Goal: Navigation & Orientation: Go to known website

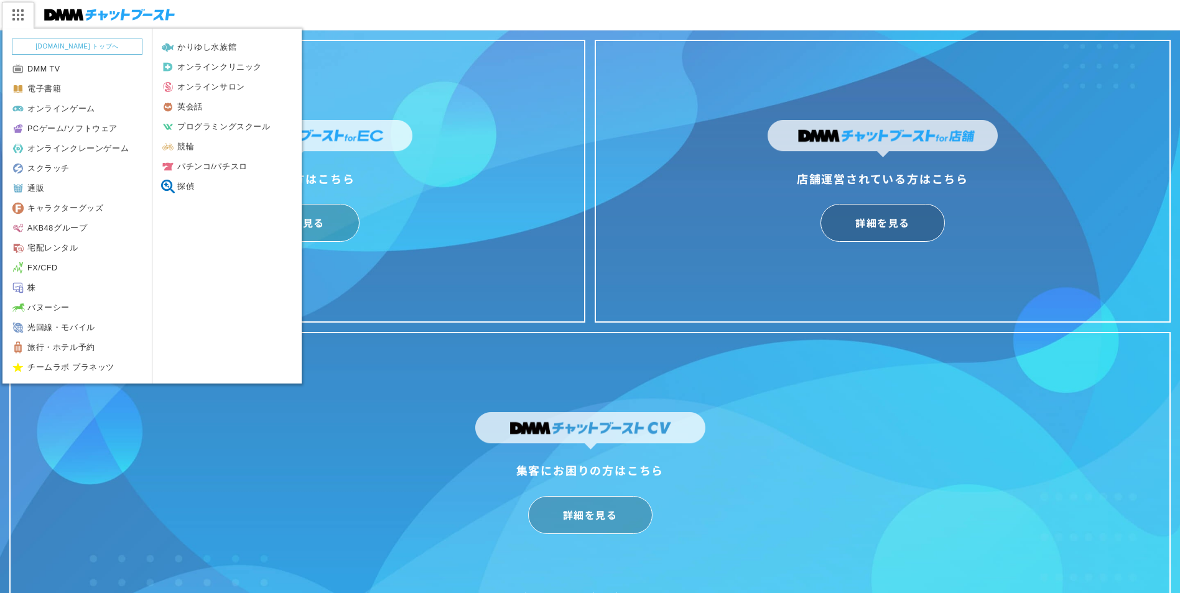
click at [21, 16] on img at bounding box center [17, 15] width 31 height 26
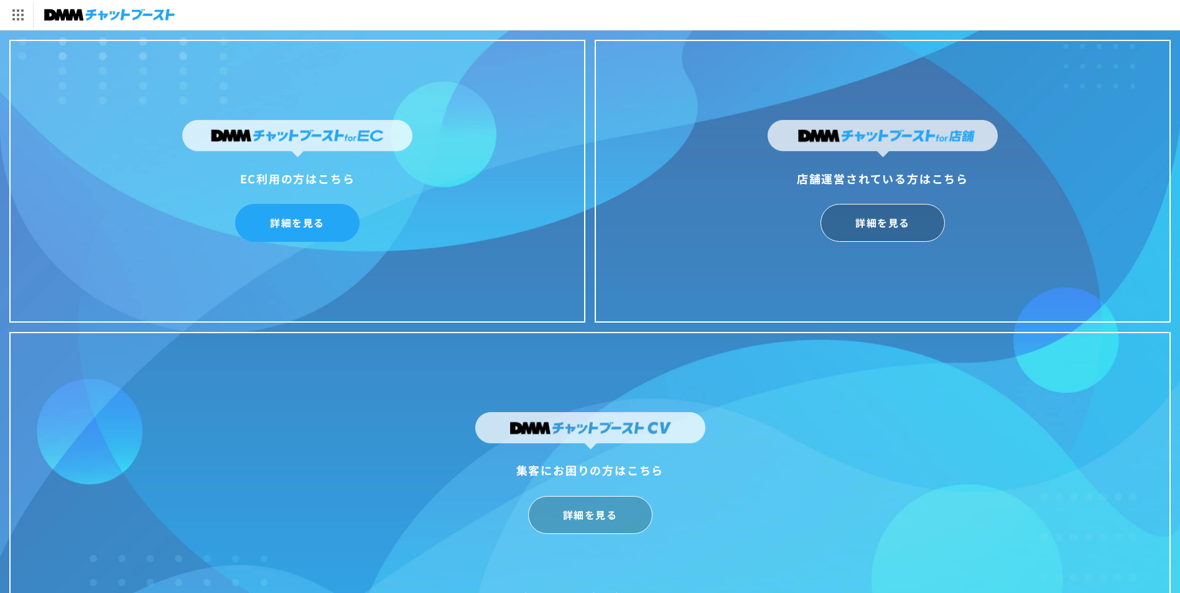
click at [304, 222] on link "詳細を見る" at bounding box center [297, 223] width 124 height 38
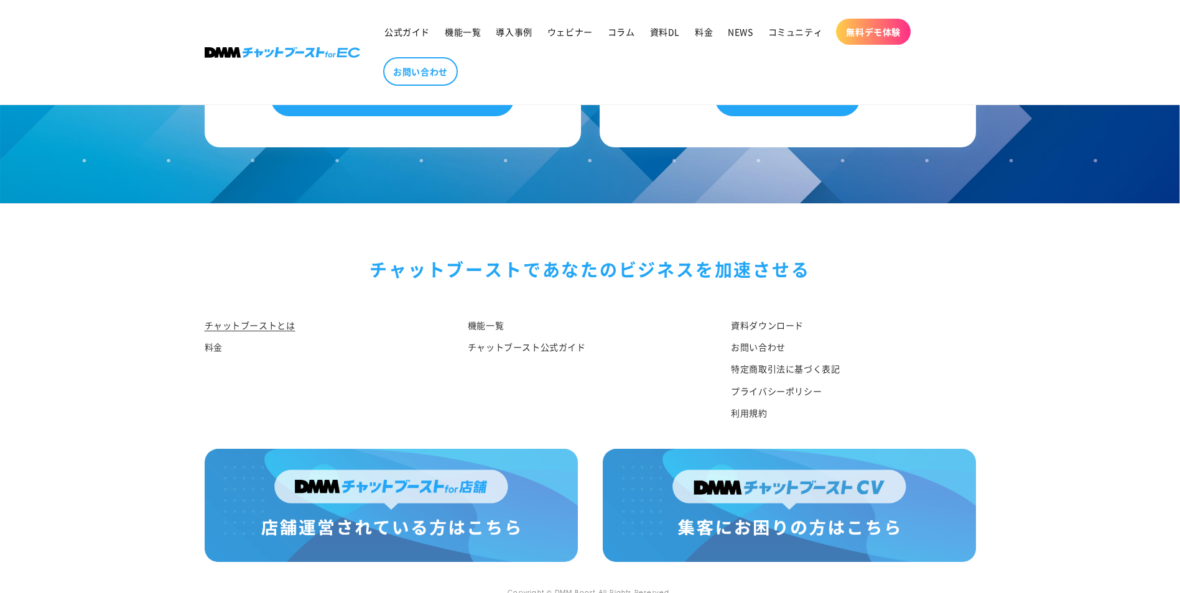
scroll to position [6440, 0]
